Goal: Task Accomplishment & Management: Use online tool/utility

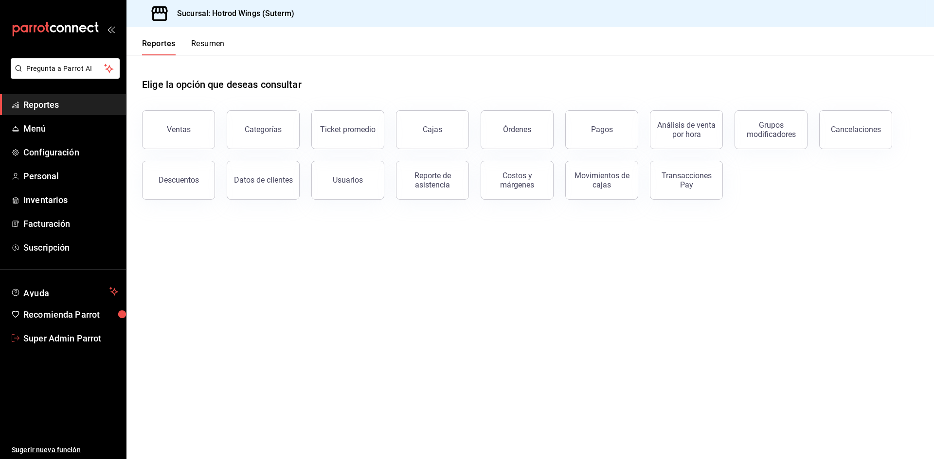
click at [34, 340] on span "Super Admin Parrot" at bounding box center [70, 338] width 95 height 13
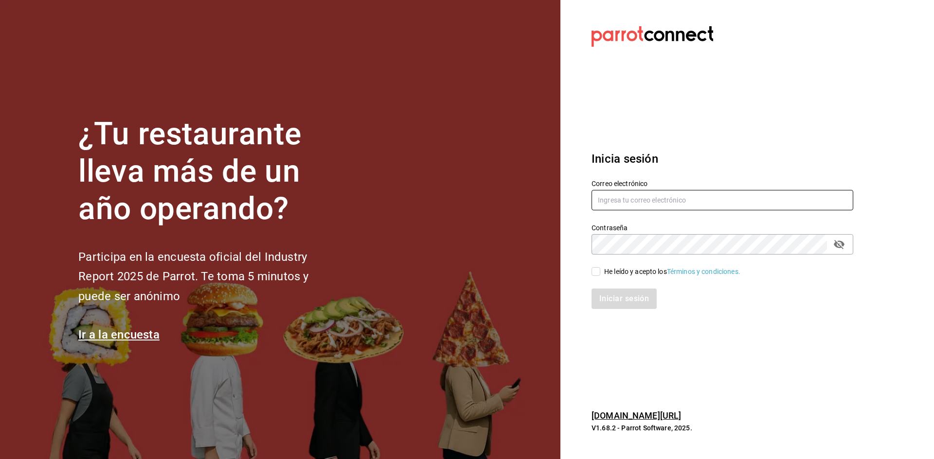
click at [602, 202] on input "text" at bounding box center [722, 200] width 262 height 20
paste input "yage@cdmx.com"
type input "yage@cdmx.com"
click at [593, 270] on input "He leído y acepto los Términos y condiciones." at bounding box center [595, 271] width 9 height 9
checkbox input "true"
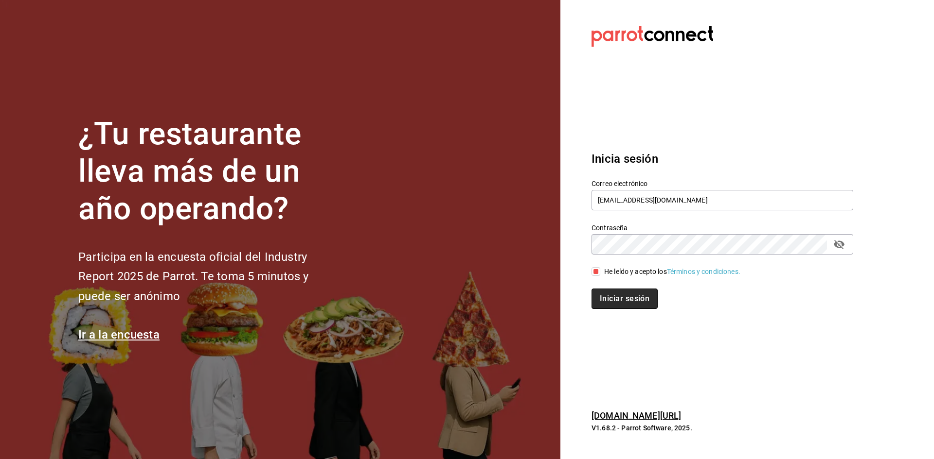
click at [597, 292] on button "Iniciar sesión" at bounding box center [624, 299] width 66 height 20
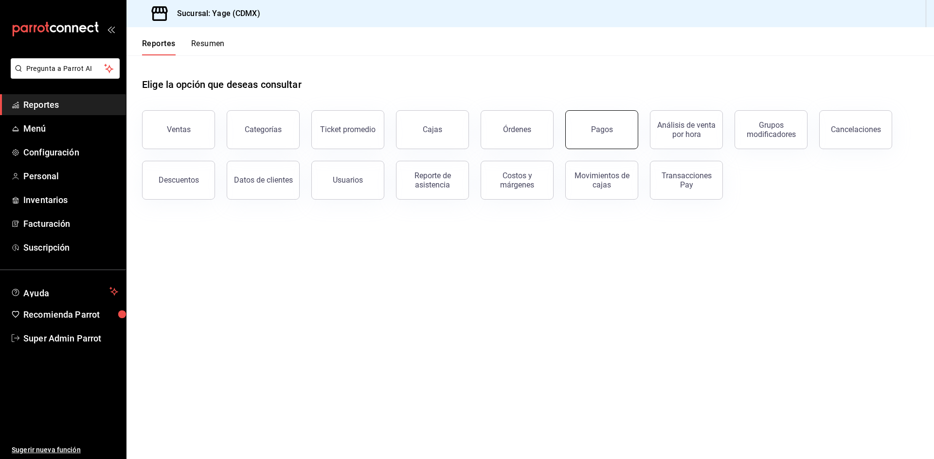
click at [591, 139] on button "Pagos" at bounding box center [601, 129] width 73 height 39
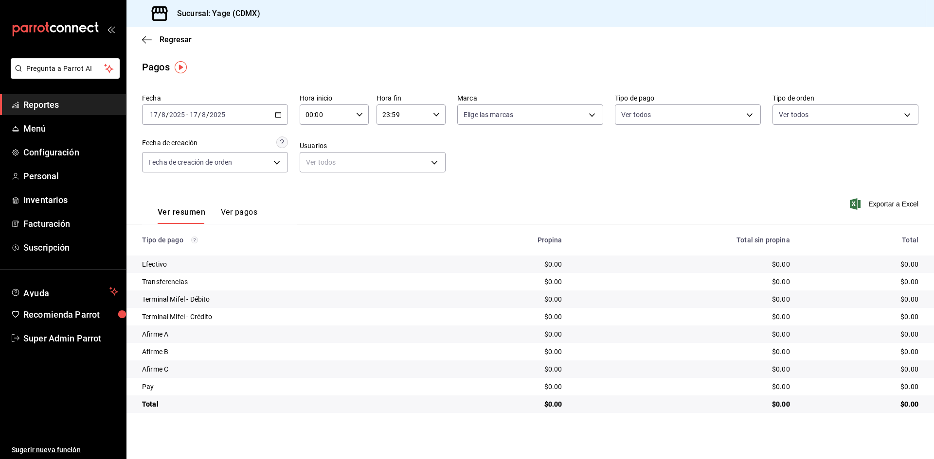
click at [280, 121] on div "2025-08-17 17 / 8 / 2025 - 2025-08-17 17 / 8 / 2025" at bounding box center [215, 115] width 146 height 20
click at [203, 166] on span "Ayer" at bounding box center [187, 166] width 75 height 10
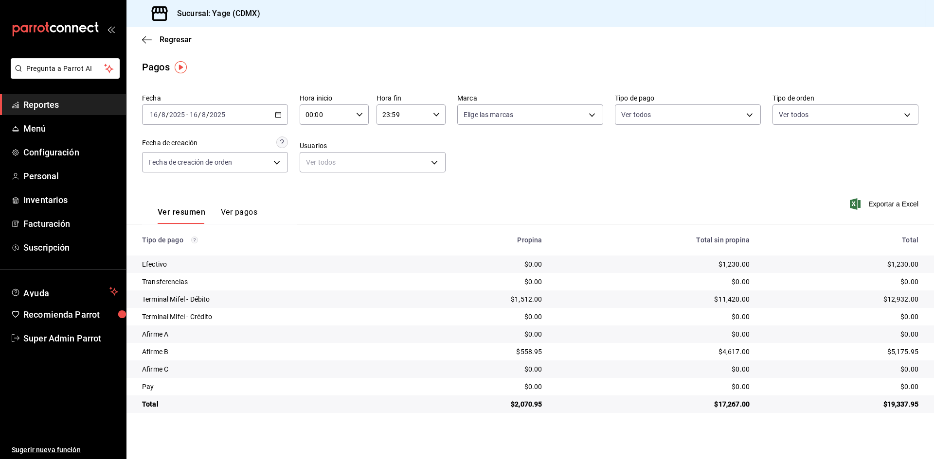
click at [283, 114] on div "2025-08-16 16 / 8 / 2025 - 2025-08-16 16 / 8 / 2025" at bounding box center [215, 115] width 146 height 20
click at [271, 116] on div "2025-08-16 16 / 8 / 2025 - 2025-08-16 16 / 8 / 2025" at bounding box center [215, 115] width 146 height 20
click at [192, 145] on span "Hoy" at bounding box center [187, 144] width 75 height 10
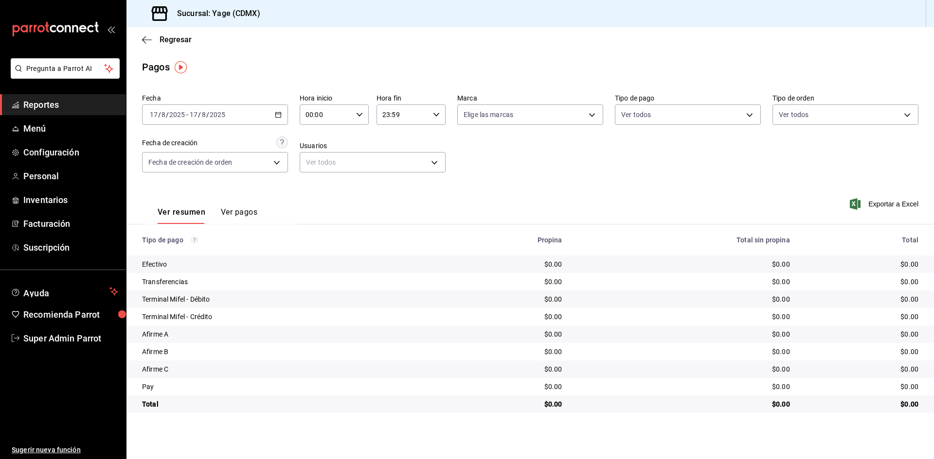
click at [151, 34] on div "Regresar" at bounding box center [529, 39] width 807 height 25
click at [148, 38] on icon "button" at bounding box center [147, 39] width 10 height 9
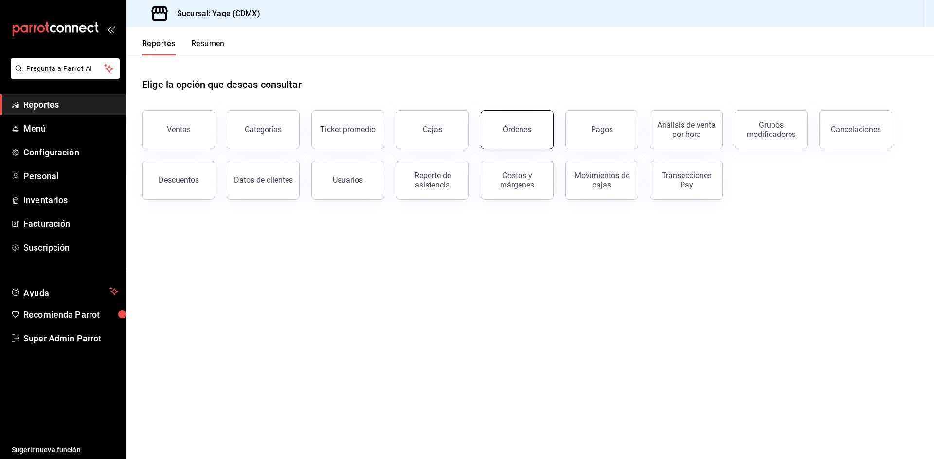
click at [492, 128] on button "Órdenes" at bounding box center [516, 129] width 73 height 39
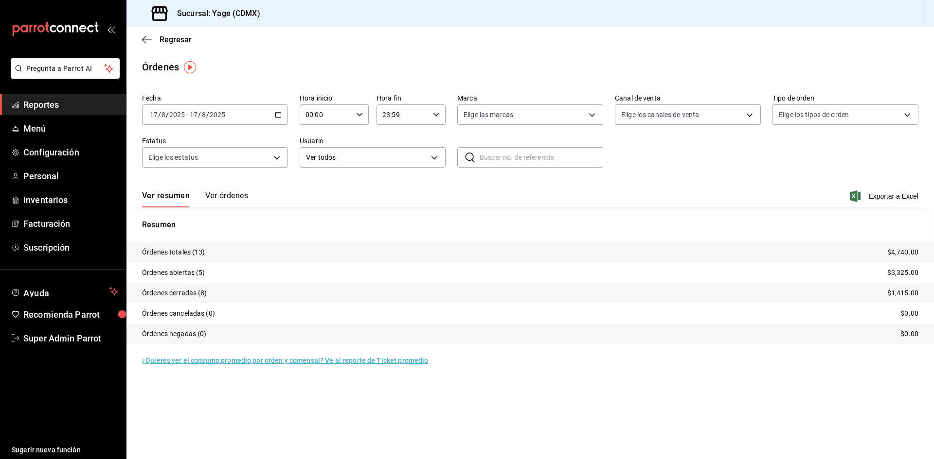
click at [238, 196] on button "Ver órdenes" at bounding box center [226, 199] width 43 height 17
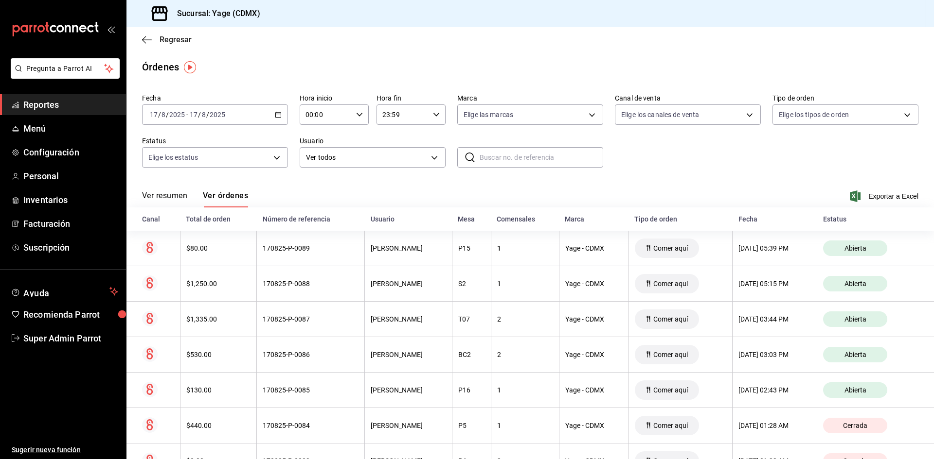
click at [152, 39] on span "Regresar" at bounding box center [167, 39] width 50 height 9
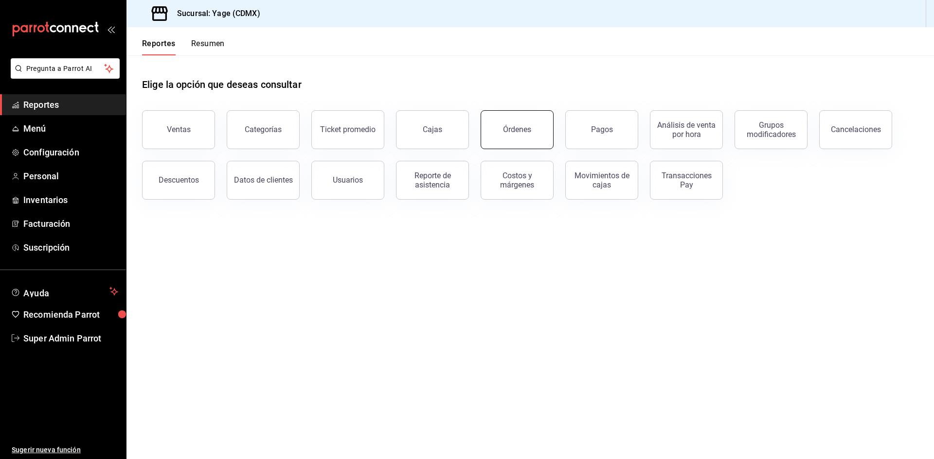
click at [529, 135] on button "Órdenes" at bounding box center [516, 129] width 73 height 39
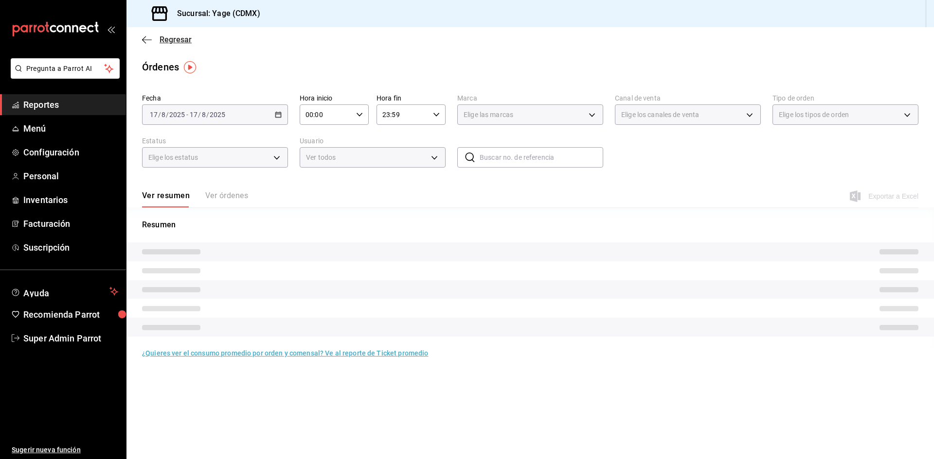
click at [144, 42] on icon "button" at bounding box center [147, 39] width 10 height 9
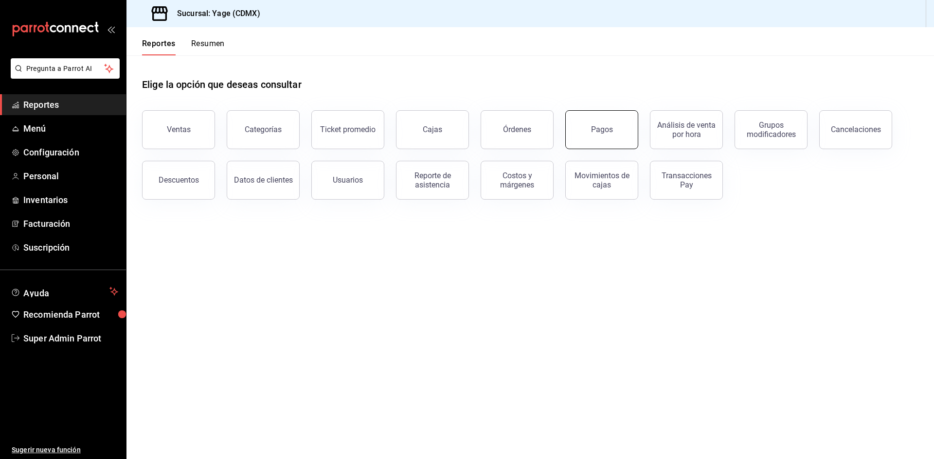
click at [604, 137] on button "Pagos" at bounding box center [601, 129] width 73 height 39
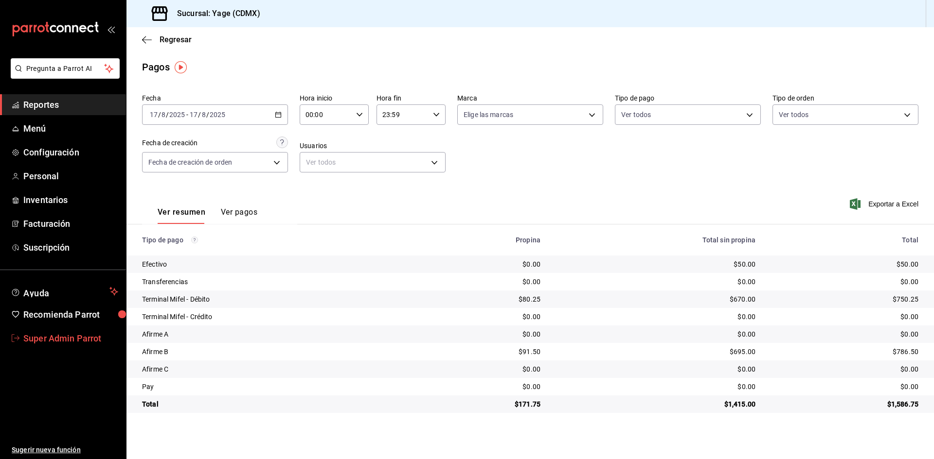
click at [60, 342] on span "Super Admin Parrot" at bounding box center [70, 338] width 95 height 13
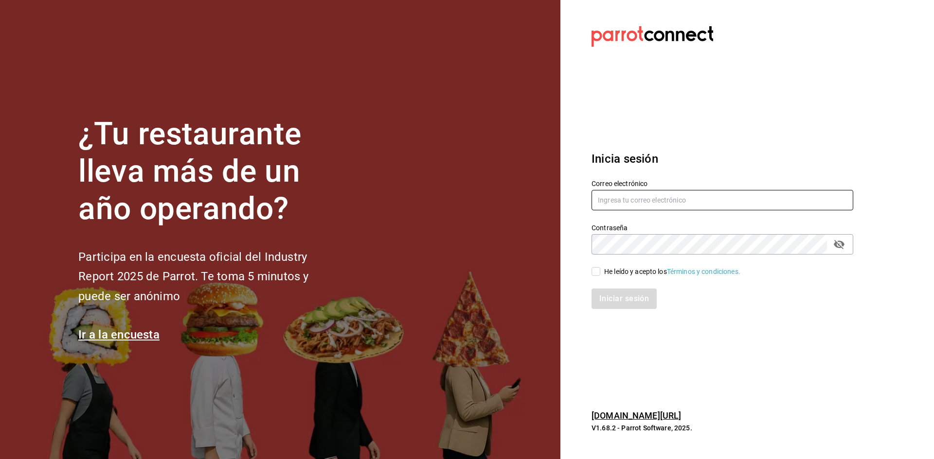
click at [648, 206] on input "text" at bounding box center [722, 200] width 262 height 20
paste input "peterlunch@cdmx.com"
type input "peterlunch@cdmx.com"
click at [598, 270] on input "He leído y acepto los Términos y condiciones." at bounding box center [595, 271] width 9 height 9
checkbox input "true"
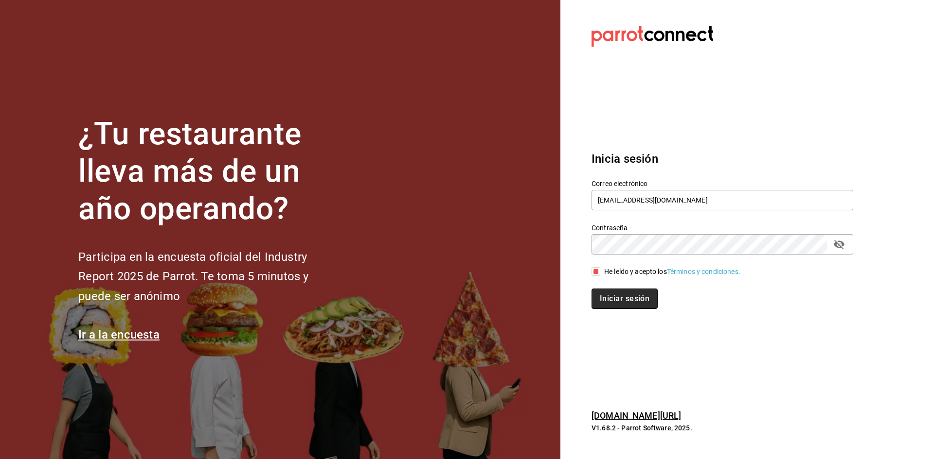
click at [615, 303] on button "Iniciar sesión" at bounding box center [624, 299] width 66 height 20
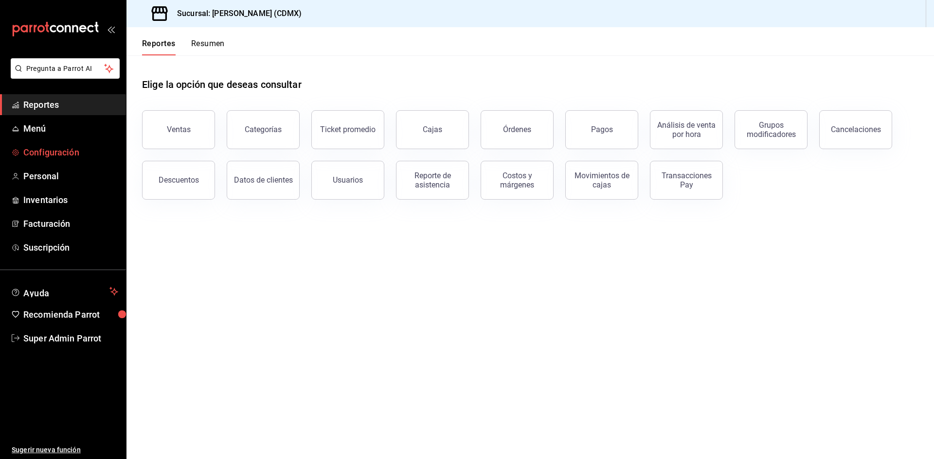
click at [62, 161] on link "Configuración" at bounding box center [63, 152] width 126 height 21
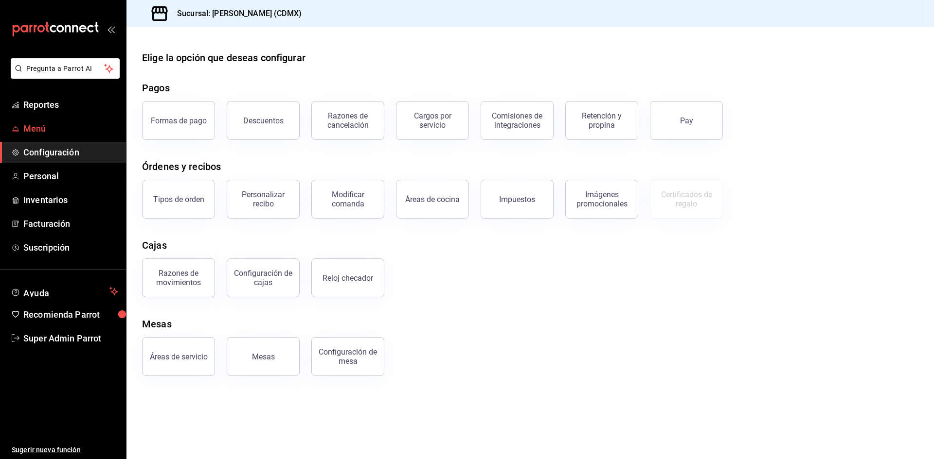
click at [46, 136] on link "Menú" at bounding box center [63, 128] width 126 height 21
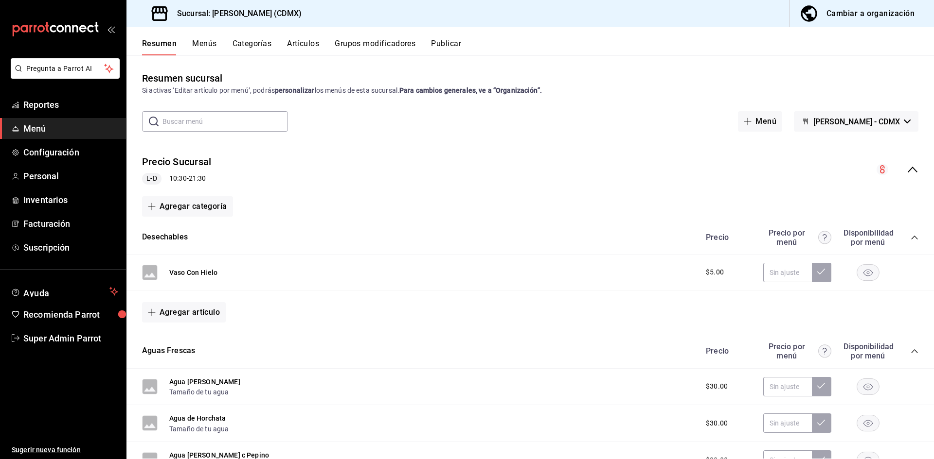
click at [849, 16] on div "Cambiar a organización" at bounding box center [870, 14] width 88 height 14
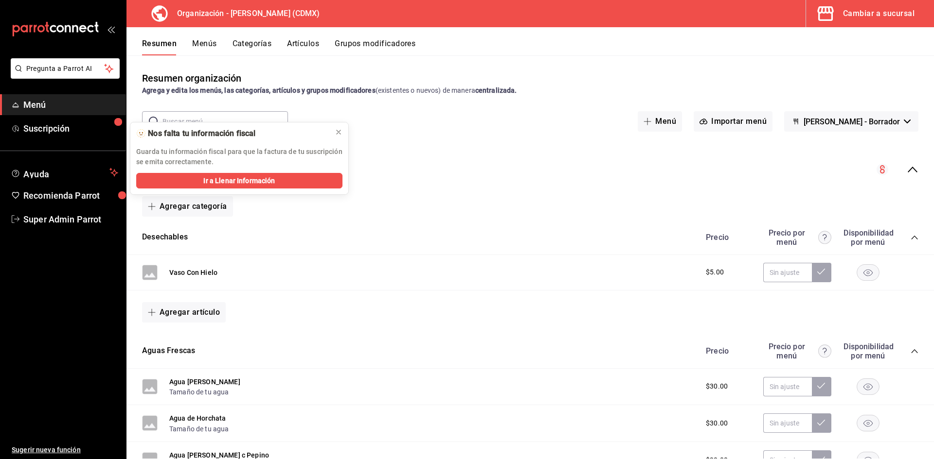
click at [865, 12] on div "Cambiar a sucursal" at bounding box center [878, 14] width 71 height 14
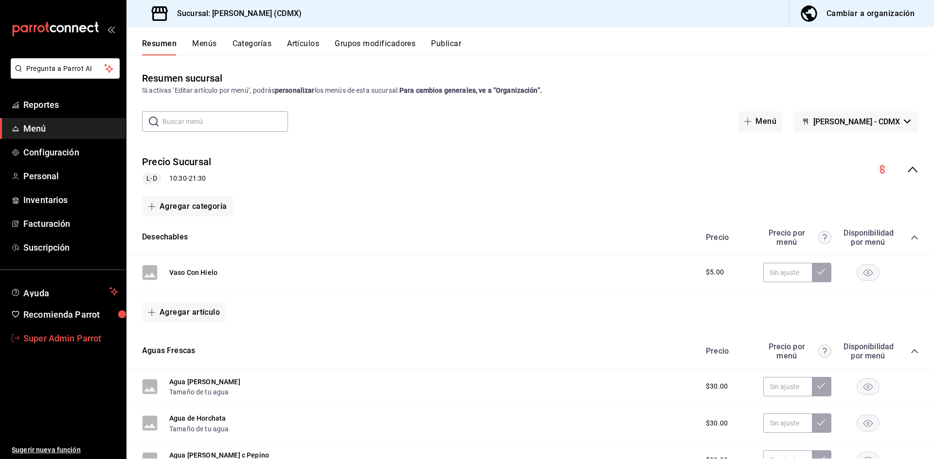
click at [70, 336] on span "Super Admin Parrot" at bounding box center [70, 338] width 95 height 13
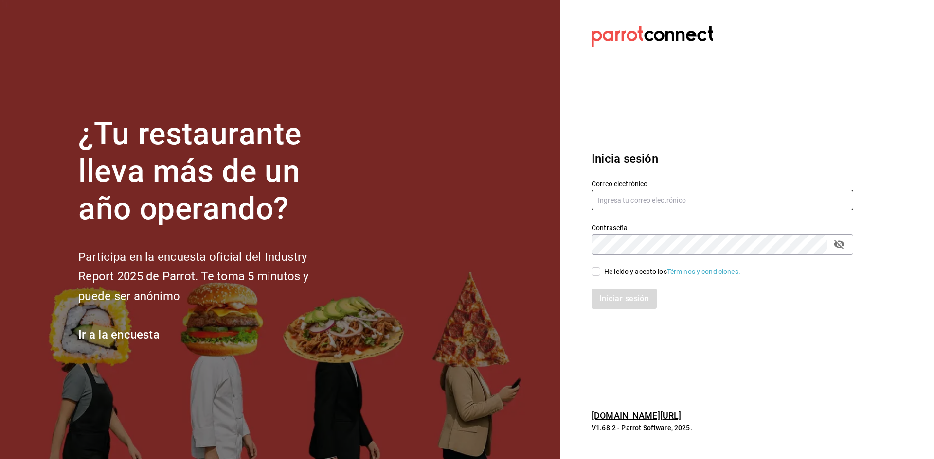
click at [684, 196] on input "text" at bounding box center [722, 200] width 262 height 20
paste input "bxcarne@mty.com"
type input "bxcarne@mty.com"
click at [598, 274] on input "He leído y acepto los Términos y condiciones." at bounding box center [595, 271] width 9 height 9
checkbox input "true"
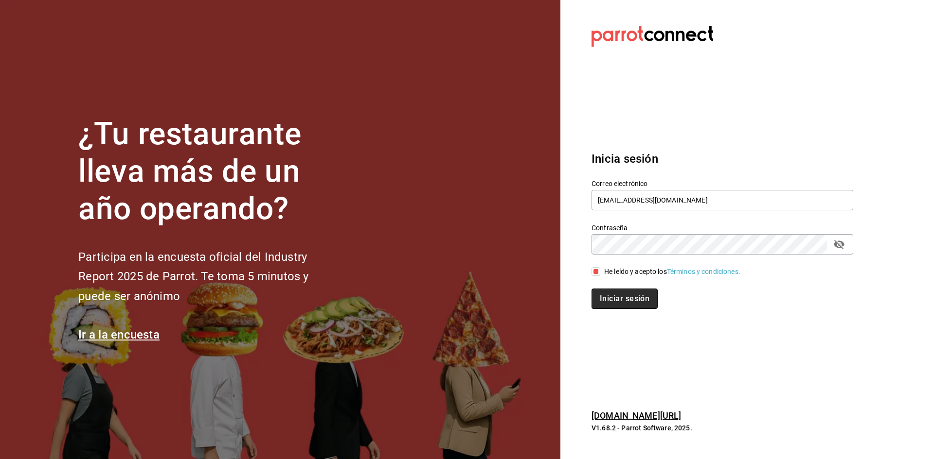
click at [612, 297] on button "Iniciar sesión" at bounding box center [624, 299] width 66 height 20
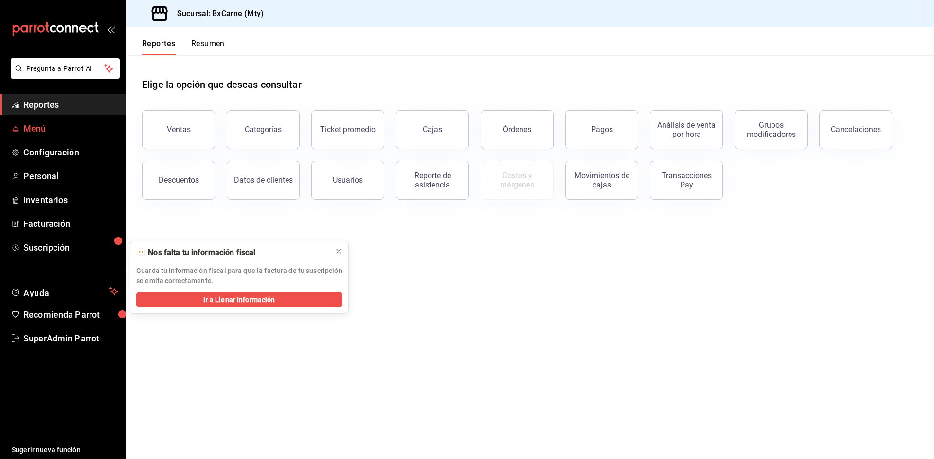
click at [41, 131] on span "Menú" at bounding box center [70, 128] width 95 height 13
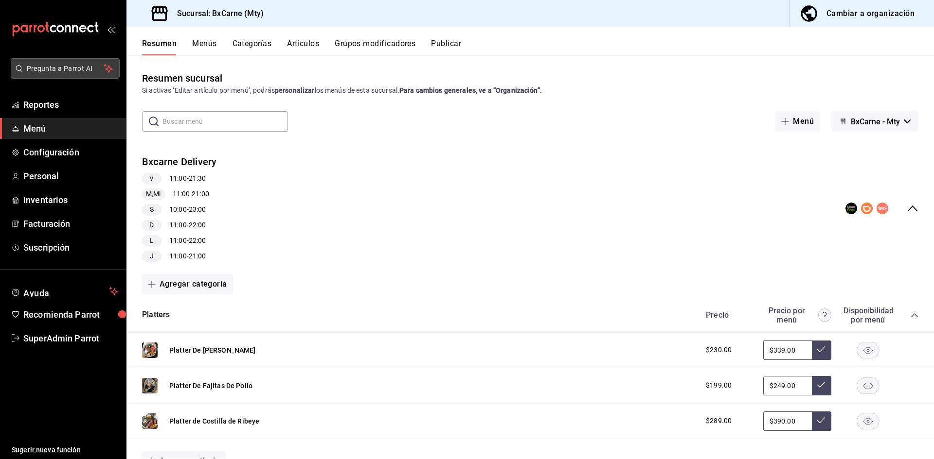
click at [90, 71] on span "Pregunta a Parrot AI" at bounding box center [65, 69] width 77 height 10
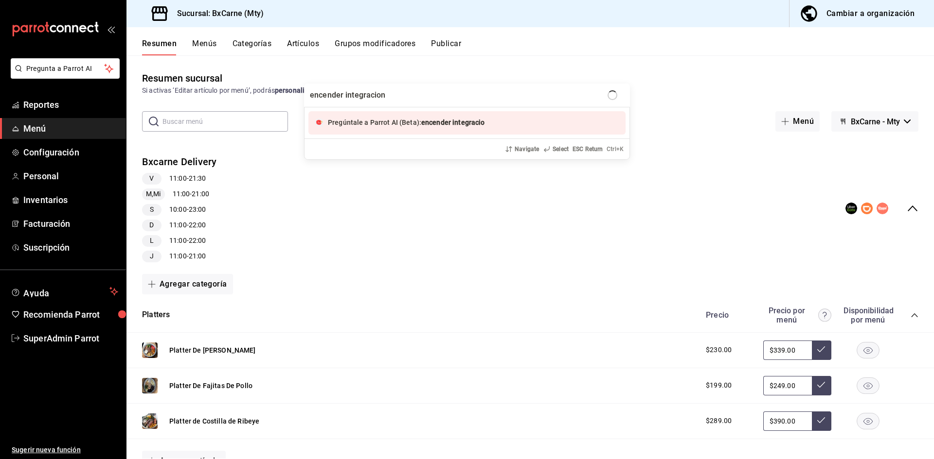
type input "encender integracion"
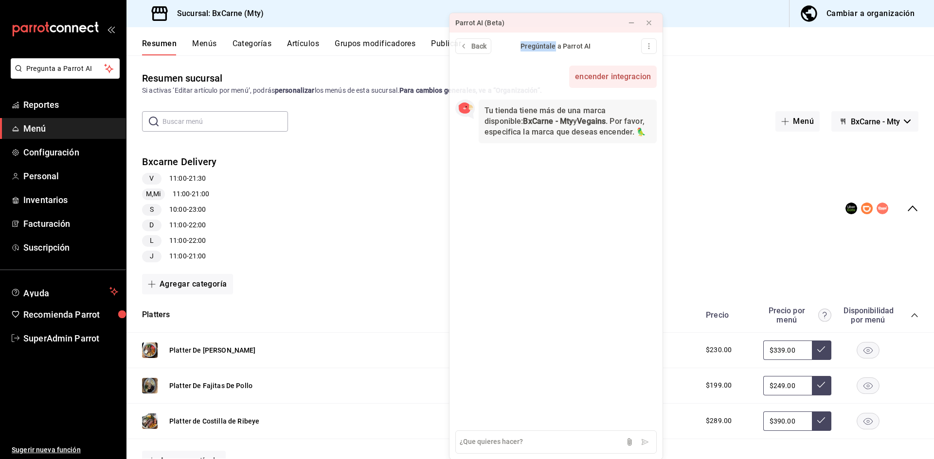
drag, startPoint x: 820, startPoint y: 18, endPoint x: 555, endPoint y: 51, distance: 267.1
click at [555, 51] on div "Parrot AI (Beta) Back Pregúntale a Parrot AI encender integracion Now Tu tienda…" at bounding box center [556, 237] width 214 height 448
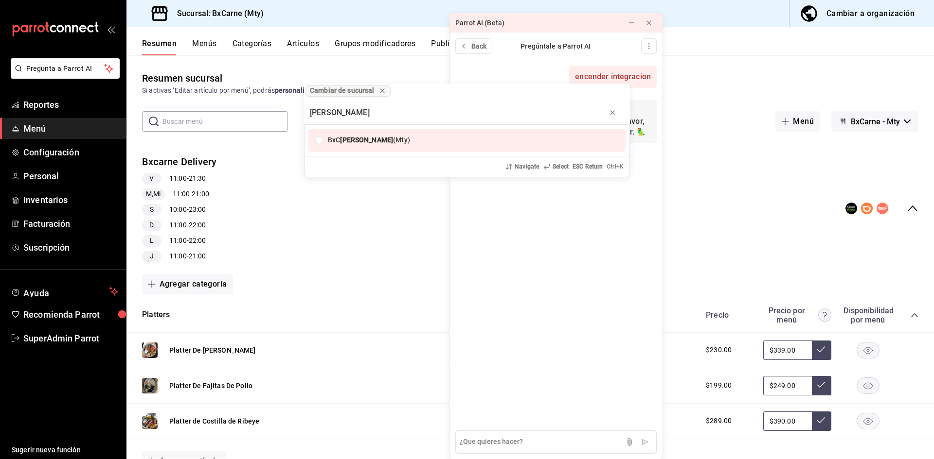
type input "[PERSON_NAME]"
click at [536, 438] on div "Cambiar de sucursal [PERSON_NAME] [PERSON_NAME] (Mty) Navigate Select ESC Retur…" at bounding box center [467, 229] width 934 height 459
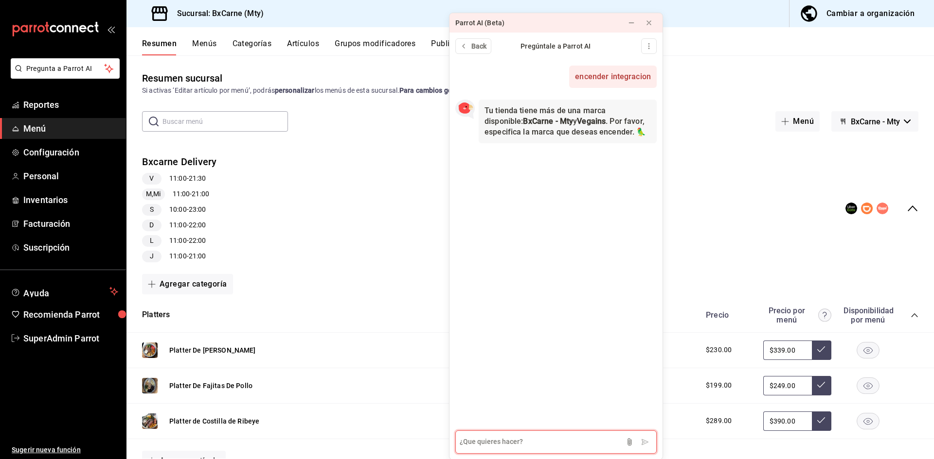
click at [536, 438] on textarea at bounding box center [555, 442] width 201 height 23
type textarea "de bxcarne"
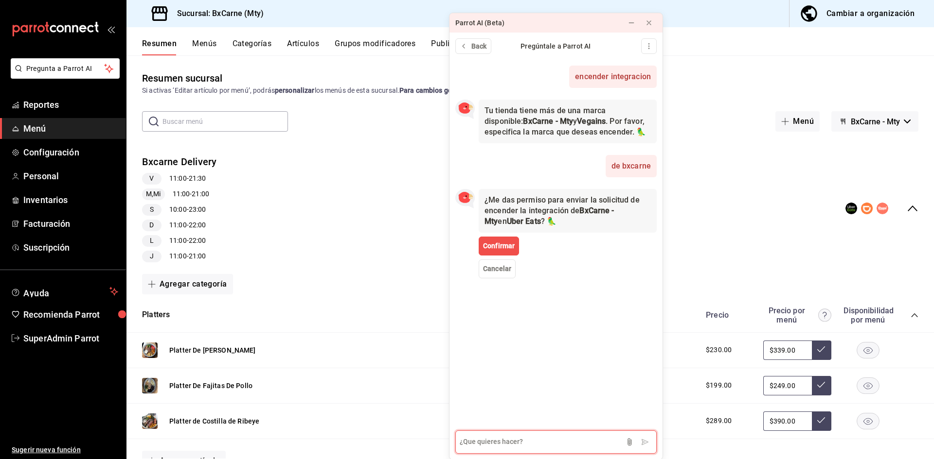
click at [564, 437] on textarea at bounding box center [555, 442] width 201 height 23
type textarea "encender integracion rapi bx carne"
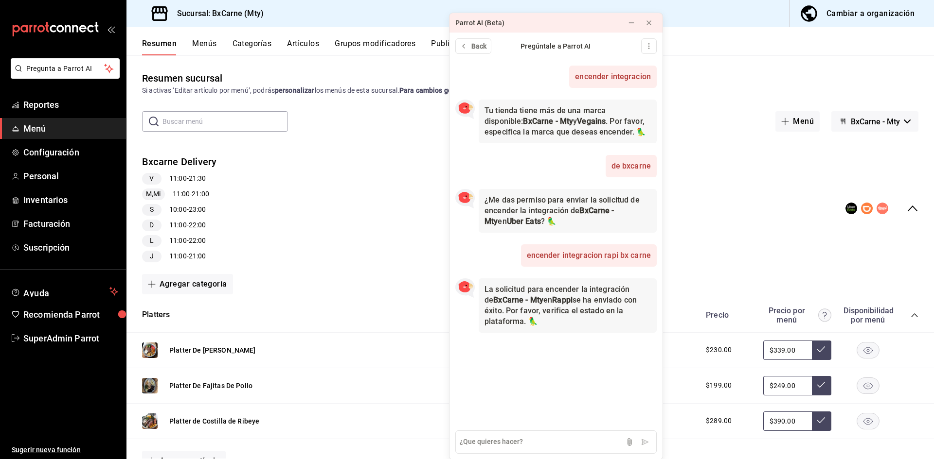
click at [359, 189] on div "Bxcarne Delivery V 11:00 - 21:30 M,Mi 11:00 - 21:00 S 10:00 - 23:00 D 11:00 - 2…" at bounding box center [529, 208] width 807 height 123
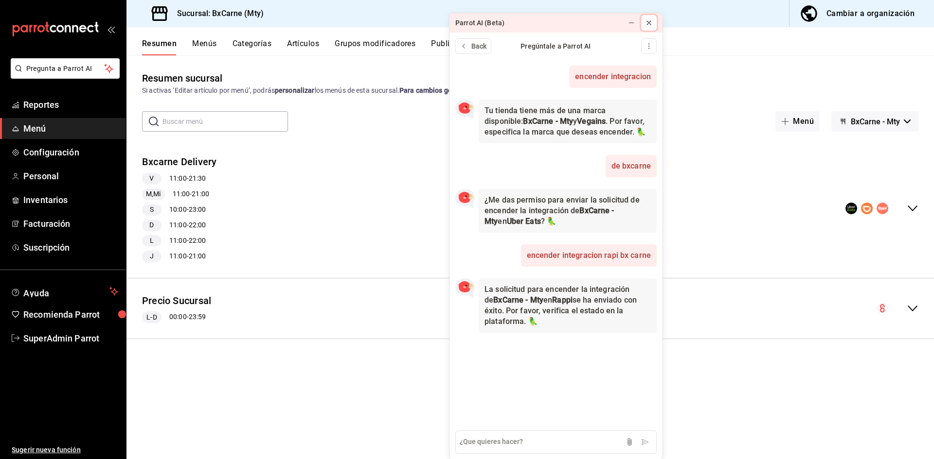
click at [653, 19] on button at bounding box center [649, 23] width 16 height 16
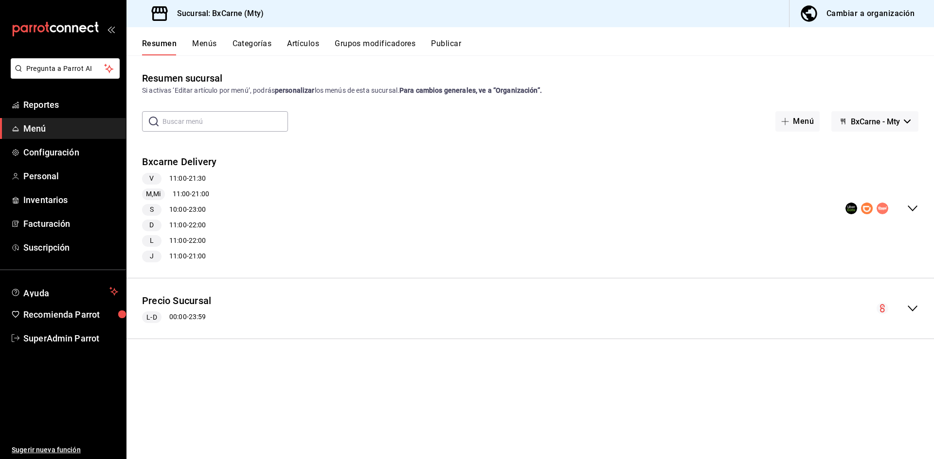
click at [908, 120] on icon "button" at bounding box center [906, 122] width 7 height 4
click at [892, 150] on li "BxCarne - Mty" at bounding box center [874, 147] width 64 height 23
click at [154, 179] on span "V" at bounding box center [151, 179] width 12 height 10
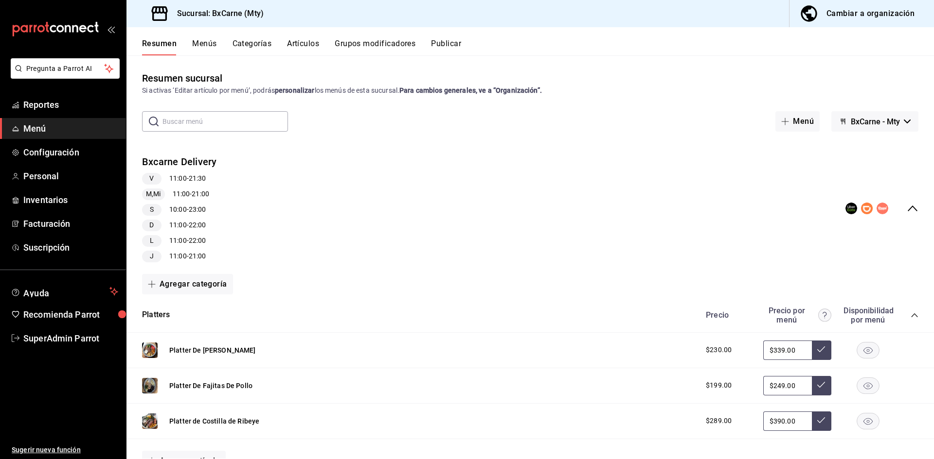
click at [155, 195] on span "M,Mi" at bounding box center [153, 194] width 23 height 10
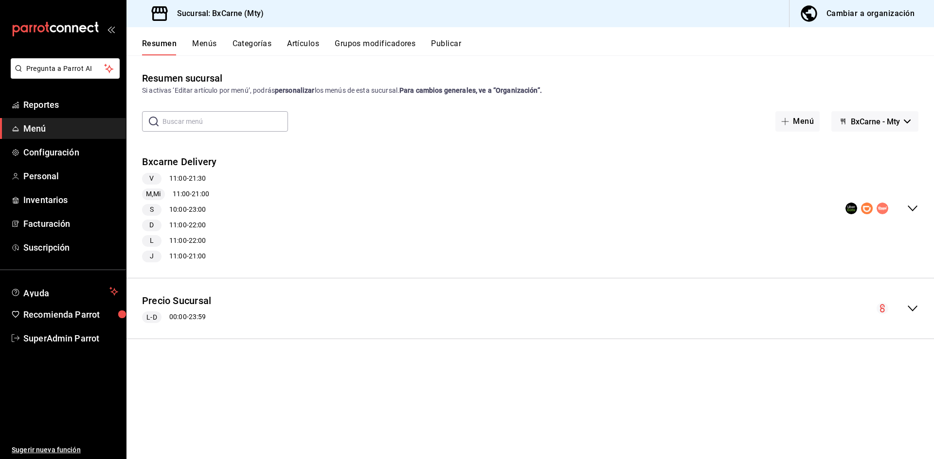
click at [152, 227] on span "D" at bounding box center [151, 225] width 12 height 10
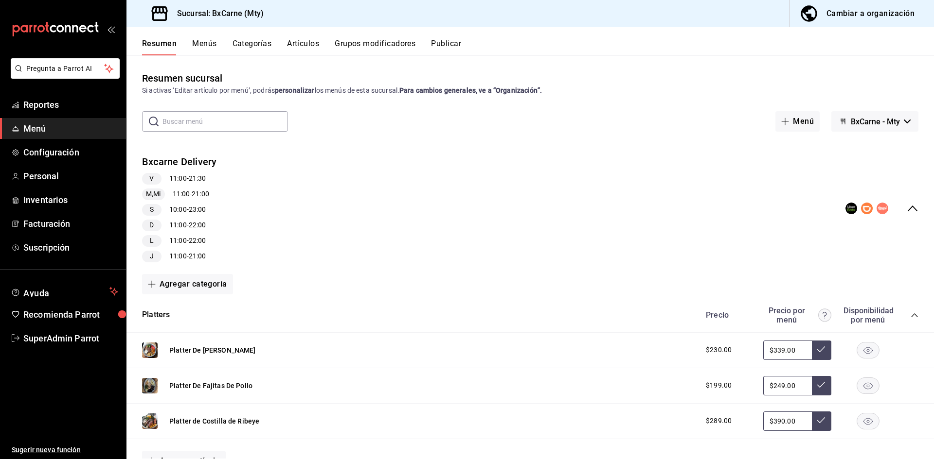
click at [909, 214] on div "collapse-menu-row" at bounding box center [881, 209] width 73 height 12
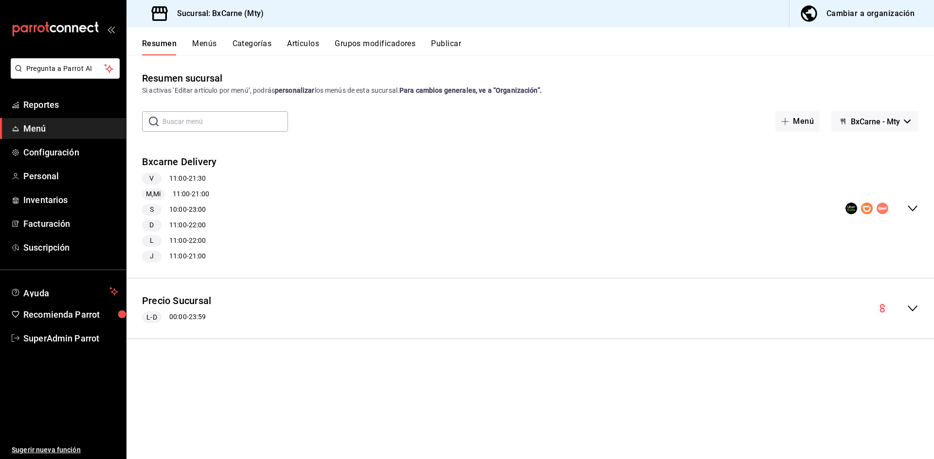
click at [886, 129] on button "BxCarne - Mty" at bounding box center [874, 121] width 87 height 20
click at [879, 142] on li "BxCarne - Mty" at bounding box center [874, 147] width 64 height 23
